Goal: Task Accomplishment & Management: Manage account settings

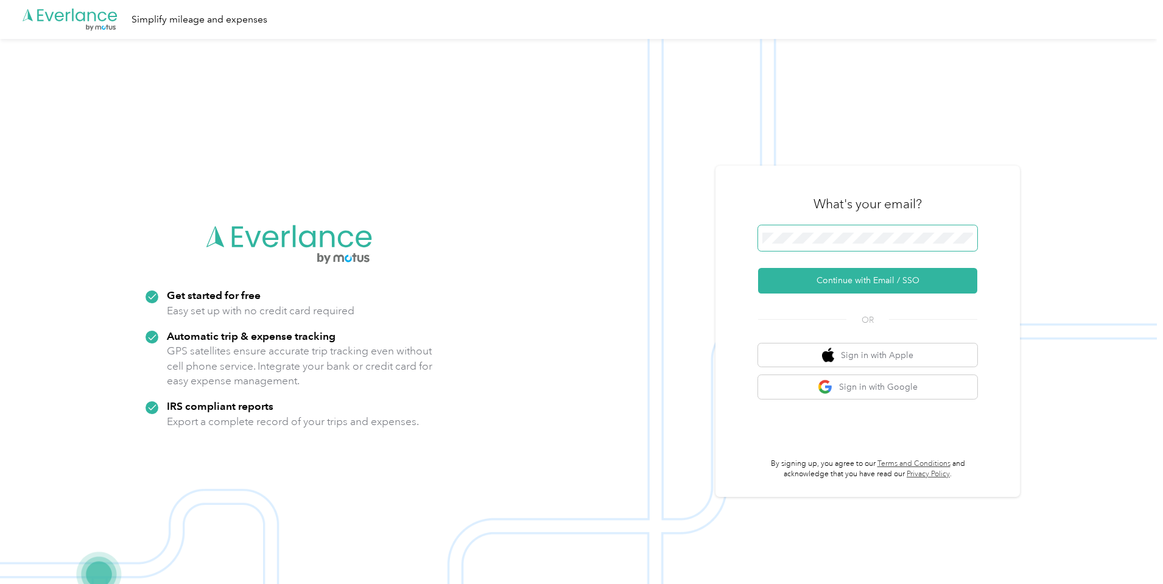
click at [893, 245] on span at bounding box center [867, 238] width 219 height 26
click at [854, 286] on button "Continue with Email / SSO" at bounding box center [867, 281] width 219 height 26
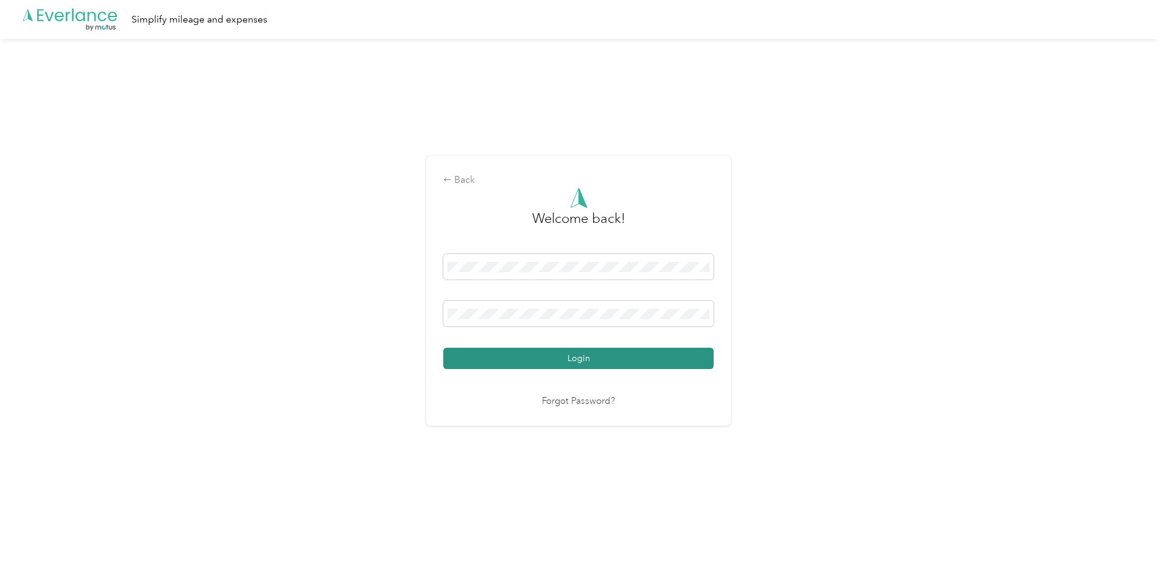
click at [591, 359] on button "Login" at bounding box center [578, 358] width 270 height 21
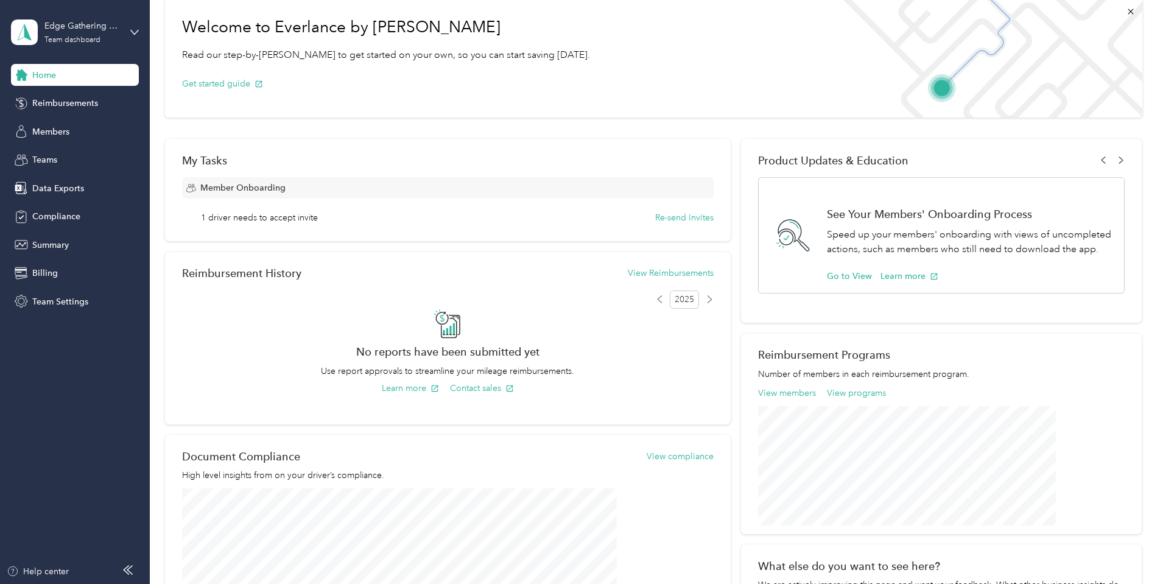
scroll to position [61, 0]
click at [49, 133] on span "Members" at bounding box center [50, 131] width 37 height 13
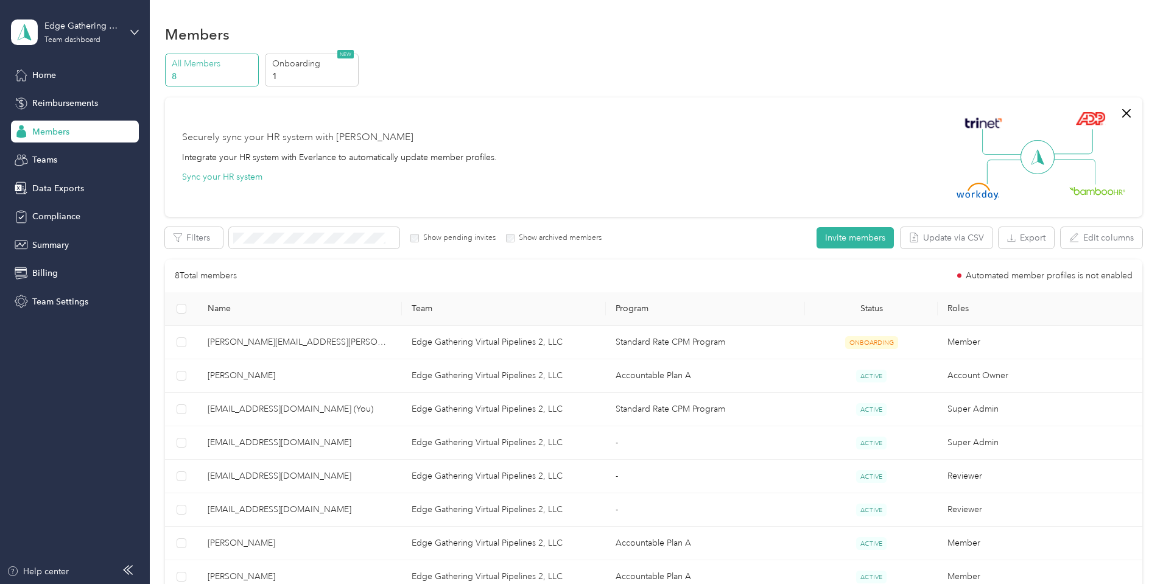
click at [129, 31] on div "Edge Gathering Virtual Pipelines 2, LLC Team dashboard" at bounding box center [75, 32] width 128 height 43
click at [57, 152] on div "Log out" at bounding box center [45, 155] width 47 height 13
